Goal: Information Seeking & Learning: Learn about a topic

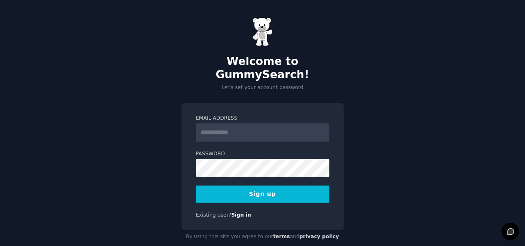
click at [235, 124] on input "Email Address" at bounding box center [262, 133] width 133 height 18
type input "**********"
click at [282, 186] on button "Sign up" at bounding box center [262, 194] width 133 height 17
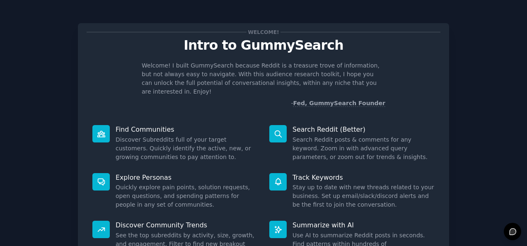
scroll to position [78, 0]
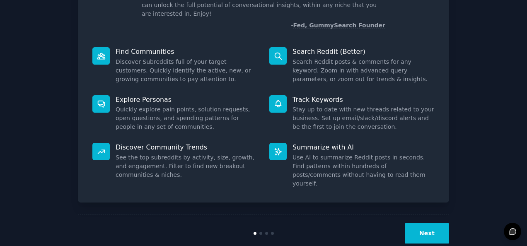
click at [159, 153] on dd "See the top subreddits by activity, size, growth, and engagement. Filter to fin…" at bounding box center [187, 166] width 142 height 26
click at [428, 223] on button "Next" at bounding box center [427, 233] width 44 height 20
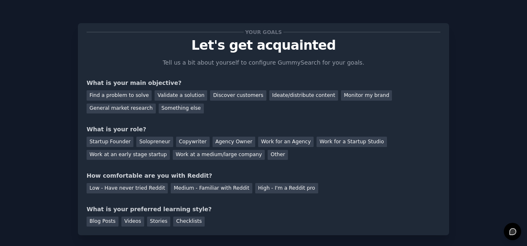
click at [240, 96] on div "Discover customers" at bounding box center [238, 95] width 56 height 10
click at [125, 93] on div "Find a problem to solve" at bounding box center [119, 95] width 65 height 10
click at [214, 95] on div "Discover customers" at bounding box center [238, 95] width 56 height 10
click at [147, 143] on div "Solopreneur" at bounding box center [154, 142] width 36 height 10
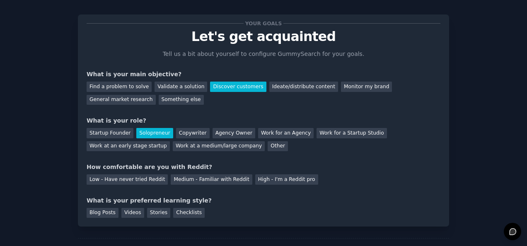
click at [189, 180] on div "Medium - Familiar with Reddit" at bounding box center [211, 180] width 81 height 10
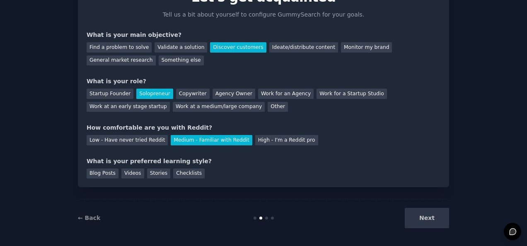
scroll to position [50, 0]
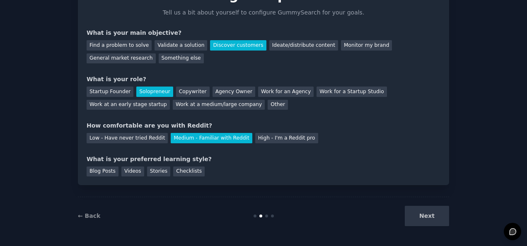
click at [153, 170] on div "Stories" at bounding box center [158, 172] width 23 height 10
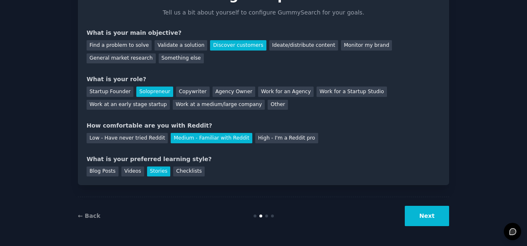
click at [101, 172] on div "Blog Posts" at bounding box center [103, 172] width 32 height 10
drag, startPoint x: 420, startPoint y: 218, endPoint x: 406, endPoint y: 213, distance: 14.3
click at [420, 219] on button "Next" at bounding box center [427, 216] width 44 height 20
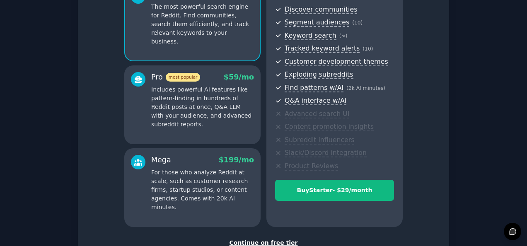
scroll to position [133, 0]
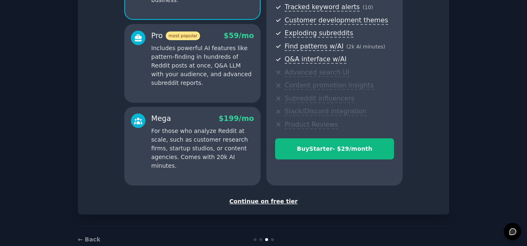
click at [264, 200] on div "Continue on free tier" at bounding box center [264, 201] width 354 height 9
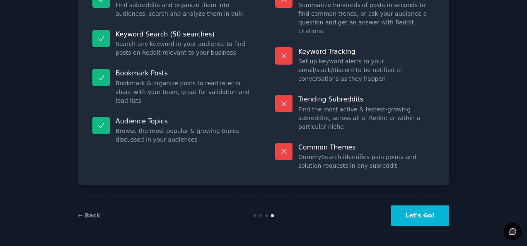
scroll to position [76, 0]
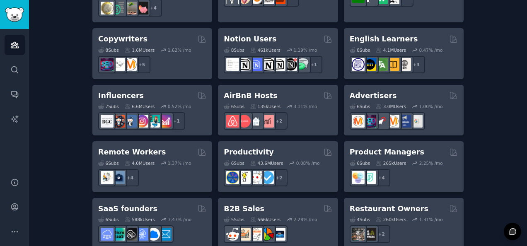
scroll to position [709, 0]
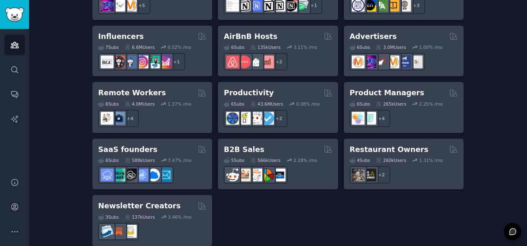
click at [237, 145] on h2 "B2B Sales" at bounding box center [244, 150] width 41 height 10
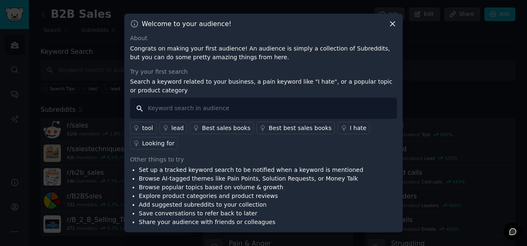
click at [245, 114] on input "text" at bounding box center [263, 108] width 267 height 21
type input "business research"
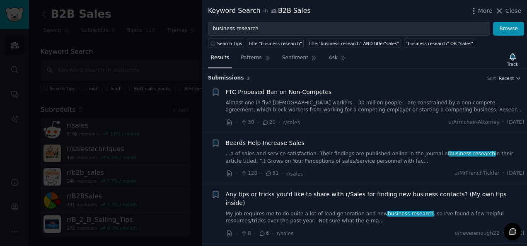
click at [378, 192] on span "Any tips or tricks you'd like to share with r/Sales for finding new business co…" at bounding box center [375, 198] width 299 height 17
click at [520, 11] on span "Close" at bounding box center [514, 11] width 16 height 9
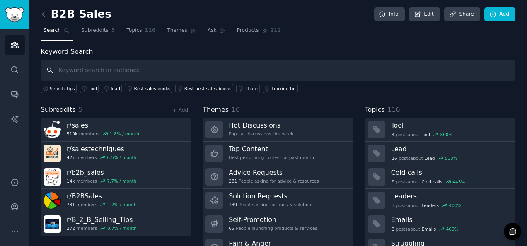
scroll to position [38, 0]
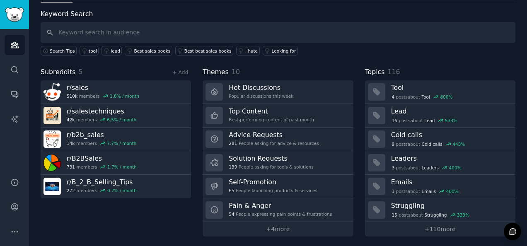
click at [109, 160] on h3 "r/ B2BSales" at bounding box center [102, 158] width 70 height 9
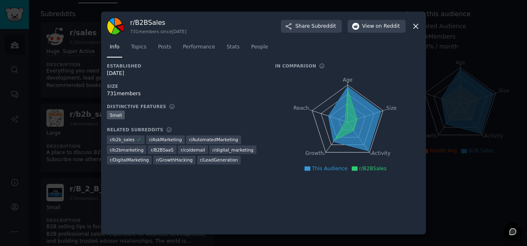
click at [121, 171] on div "Established 02/03/2011 Size 731 members Distinctive Features Small Related Subr…" at bounding box center [185, 122] width 157 height 118
click at [413, 28] on icon at bounding box center [416, 26] width 9 height 9
